Goal: Information Seeking & Learning: Learn about a topic

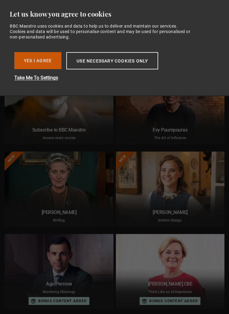
click at [42, 61] on button "Yes I Agree" at bounding box center [37, 60] width 47 height 17
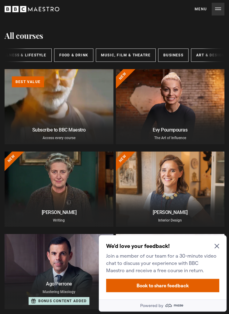
scroll to position [0, 158]
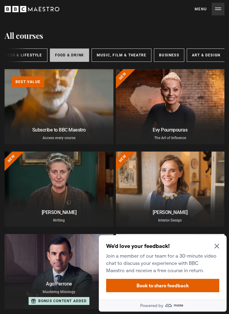
click at [69, 58] on link "Food & Drink" at bounding box center [69, 55] width 39 height 13
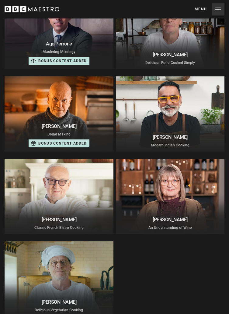
scroll to position [154, 0]
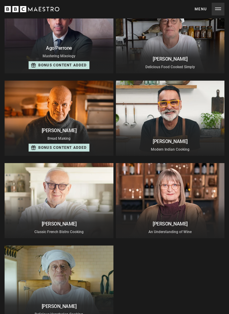
click at [66, 125] on div "Richard Bertinet Bread Making 27 lessons 6 hrs Bonus content added" at bounding box center [59, 140] width 109 height 32
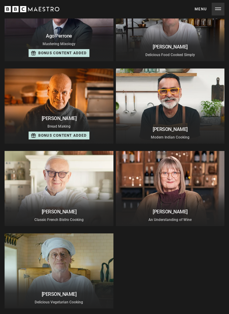
scroll to position [183, 0]
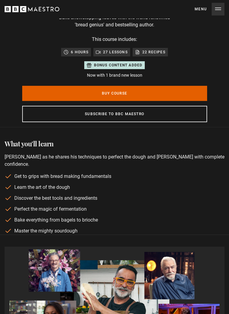
scroll to position [226, 0]
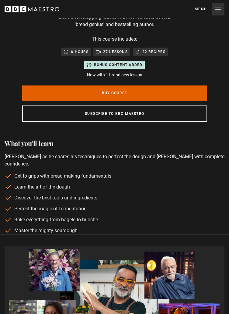
click at [151, 51] on p "22 recipes" at bounding box center [153, 52] width 23 height 6
click at [192, 47] on div "[PERSON_NAME] Bread Making [PERSON_NAME] showstopping loaves with the world-ren…" at bounding box center [114, 52] width 194 height 149
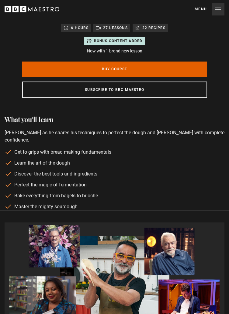
click at [158, 171] on li "Discover the best tools and ingredients" at bounding box center [114, 174] width 219 height 7
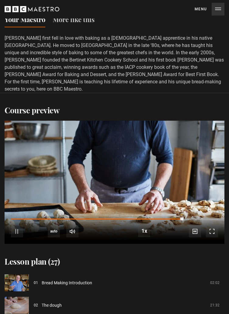
scroll to position [627, 0]
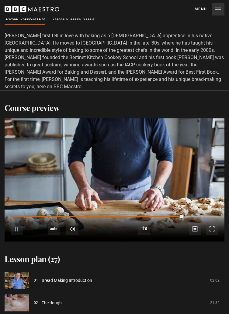
click at [170, 158] on video-js "Video Player is loading. Play Course overview for Bread Making with [PERSON_NAM…" at bounding box center [114, 180] width 219 height 124
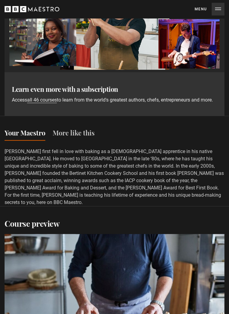
scroll to position [0, 0]
